Goal: Task Accomplishment & Management: Manage account settings

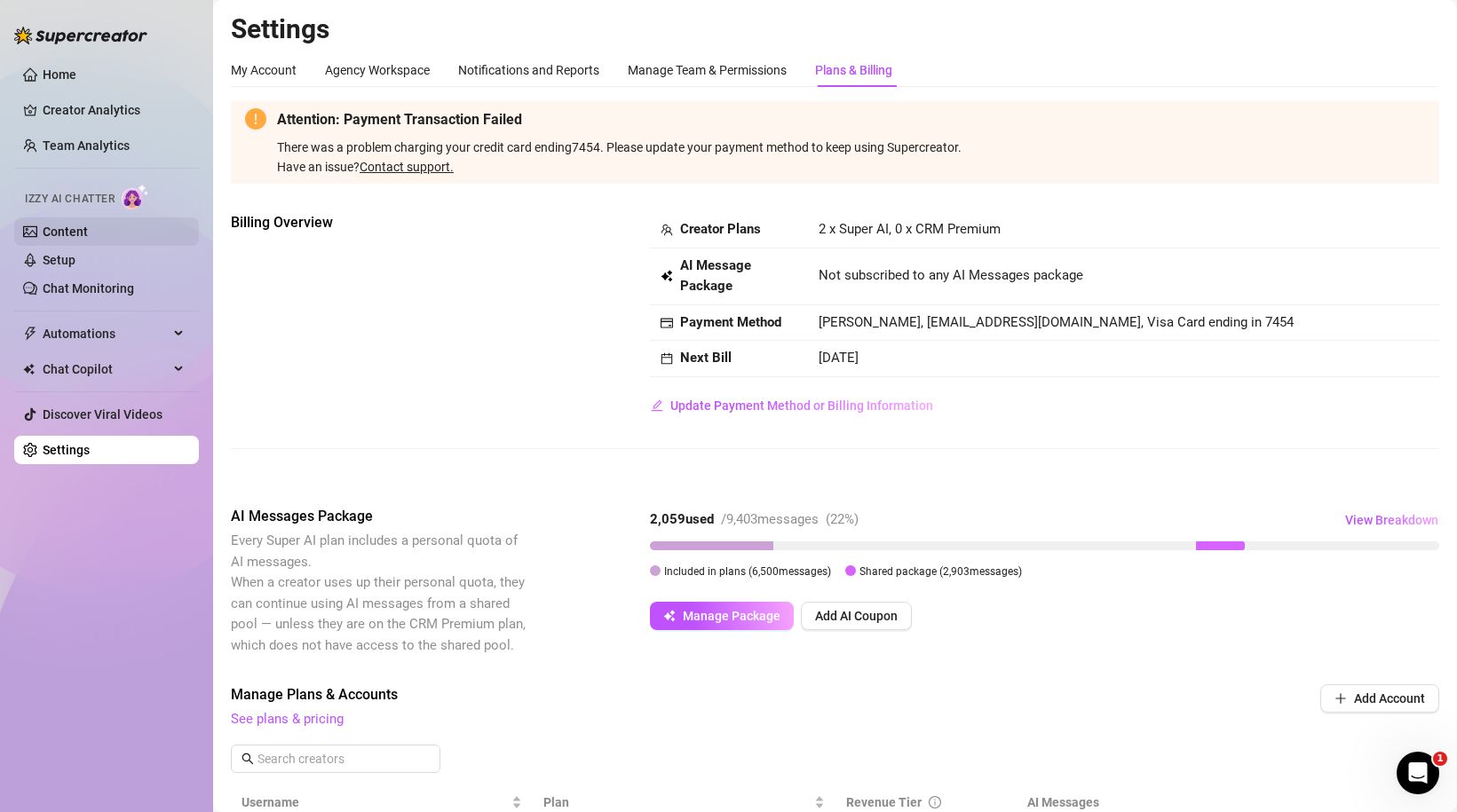
click at [82, 234] on link "Content" at bounding box center [64, 231] width 45 height 14
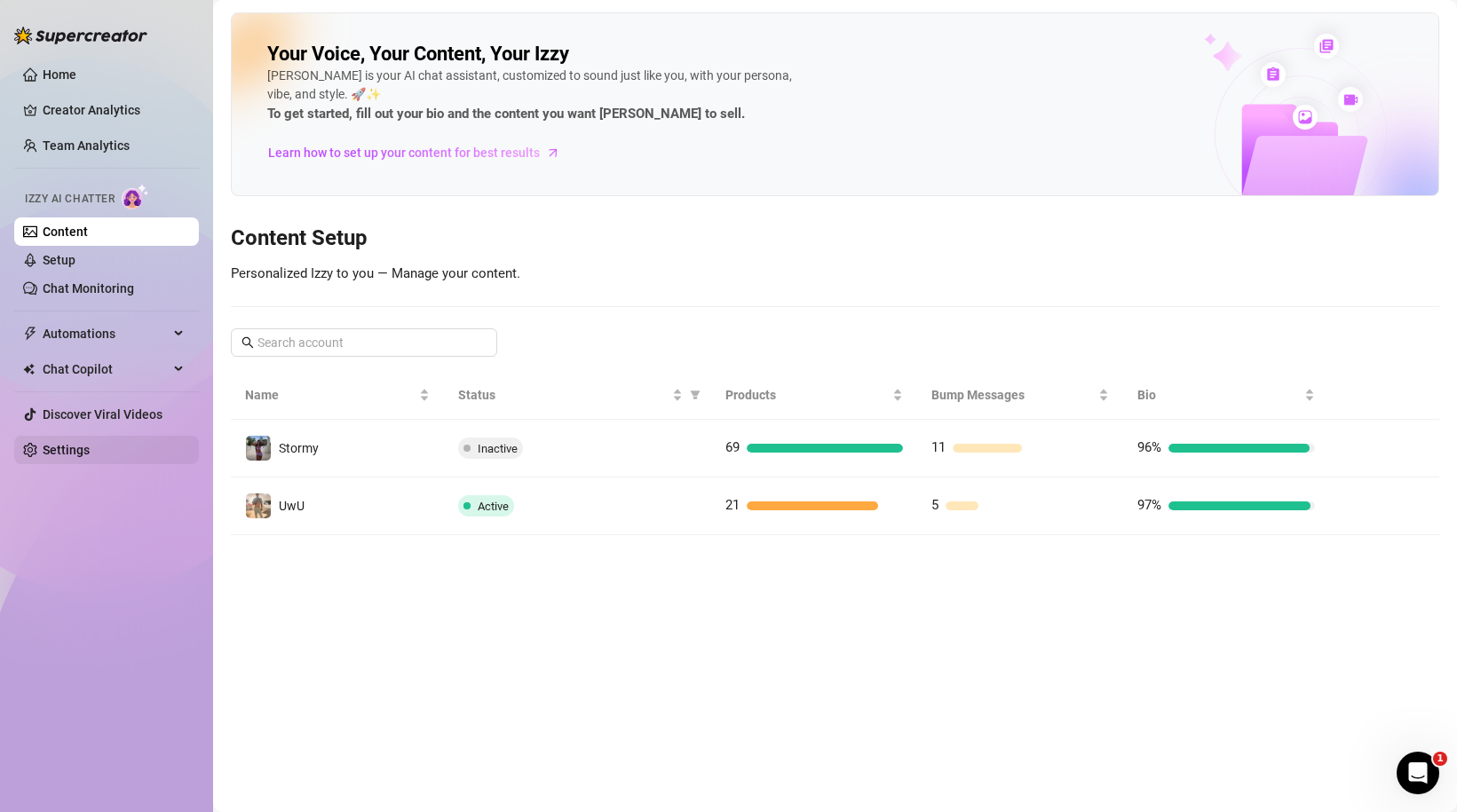
click at [42, 451] on link "Settings" at bounding box center [65, 449] width 47 height 14
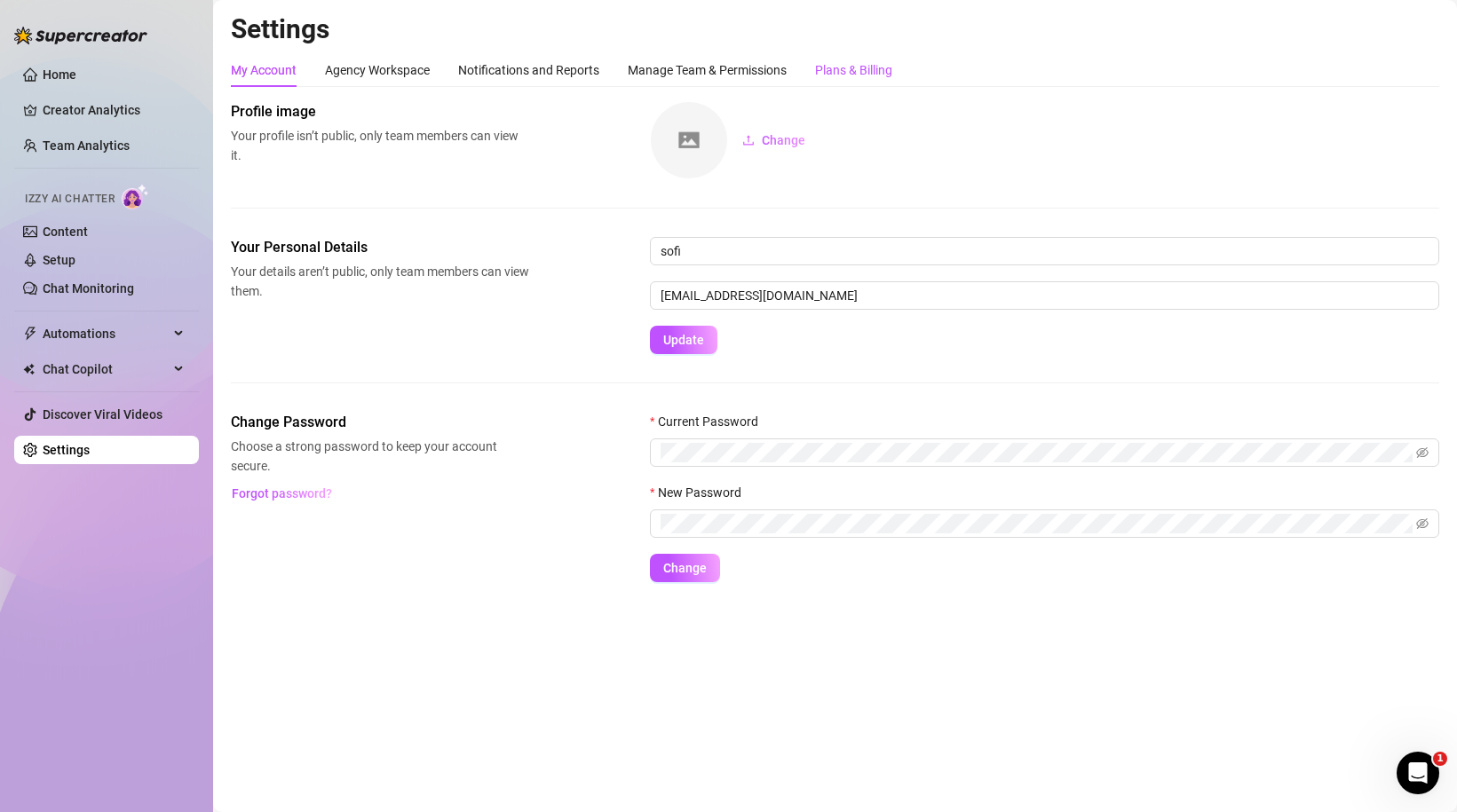
click at [844, 79] on div "Plans & Billing" at bounding box center [853, 70] width 77 height 19
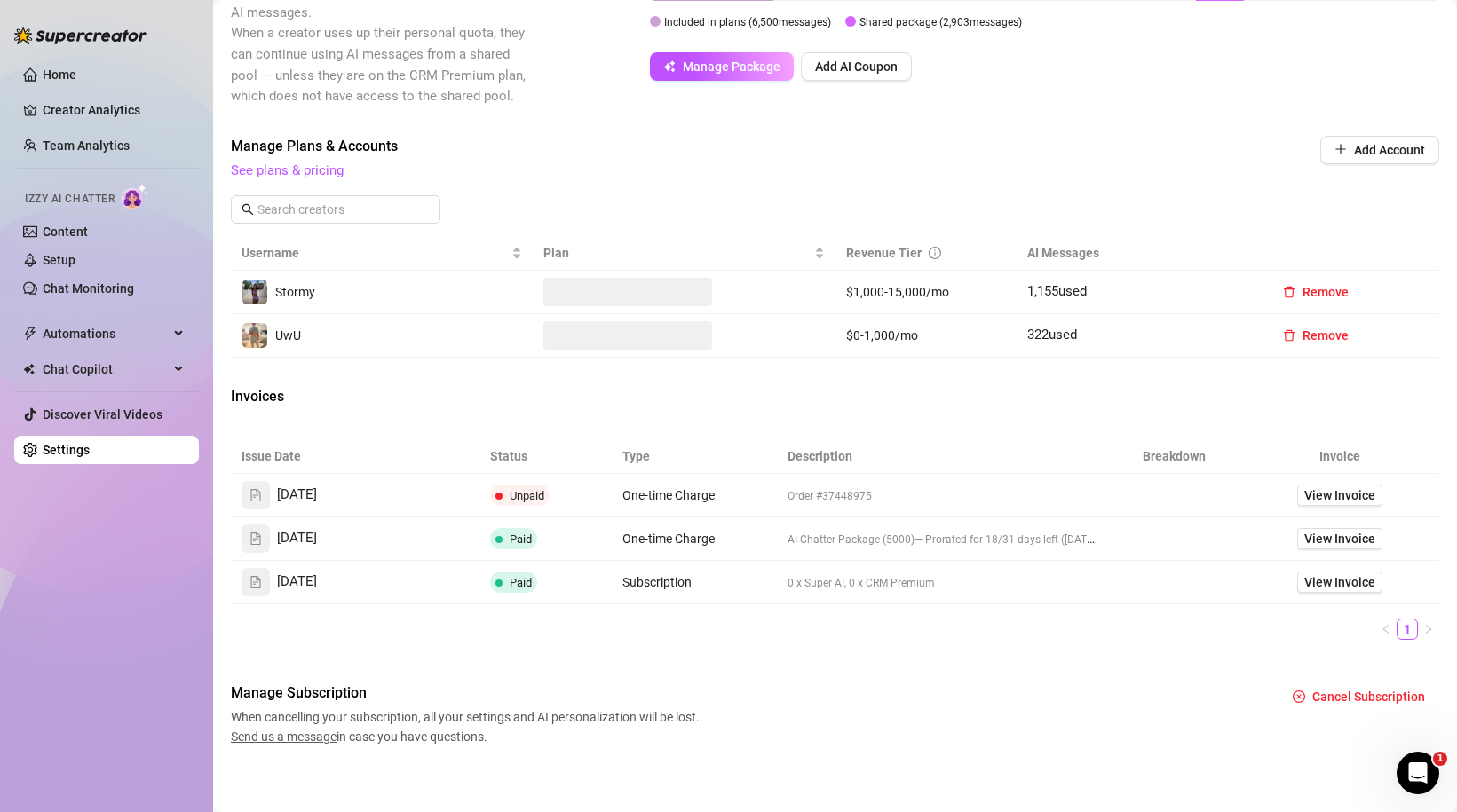
scroll to position [549, 0]
